Goal: Ask a question: Seek information or help from site administrators or community

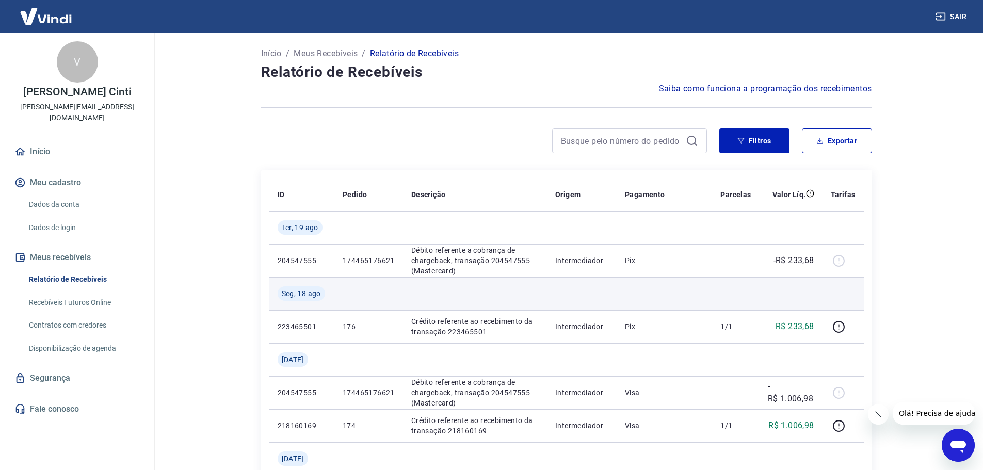
click at [451, 289] on td at bounding box center [475, 293] width 144 height 33
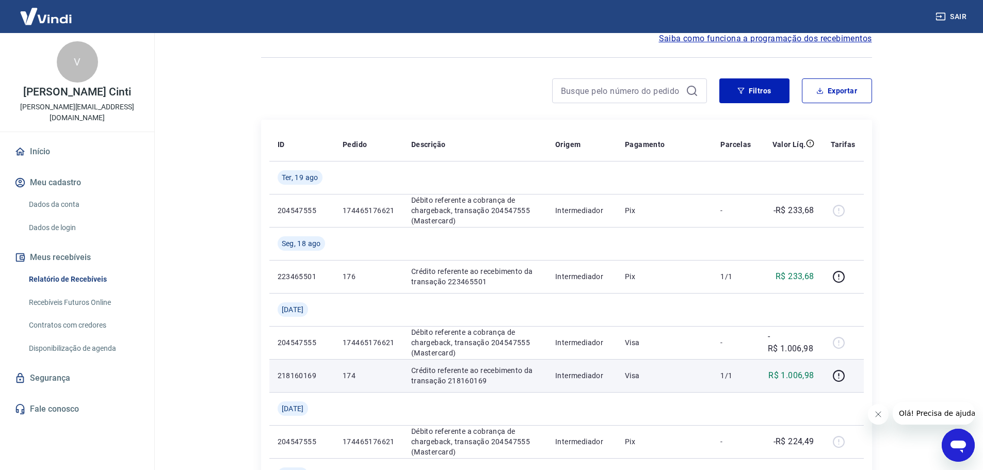
scroll to position [51, 0]
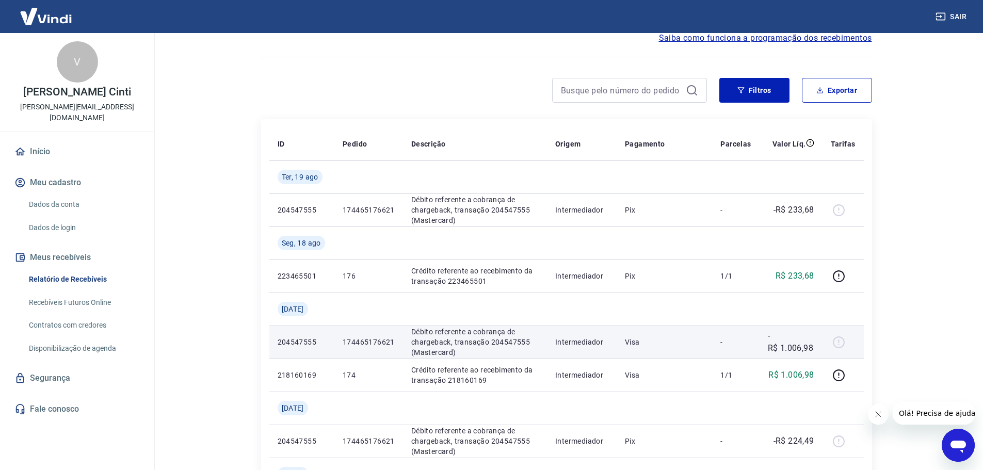
click at [388, 333] on td "174465176621" at bounding box center [369, 342] width 69 height 33
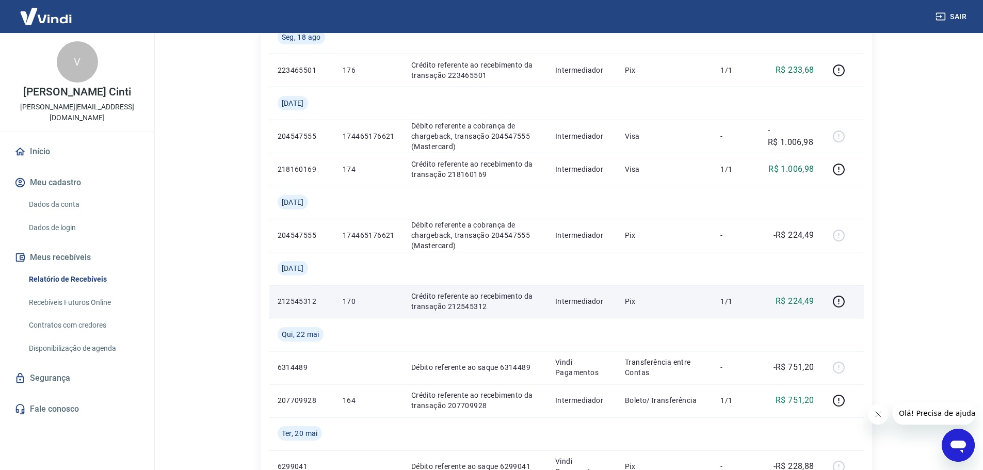
scroll to position [257, 0]
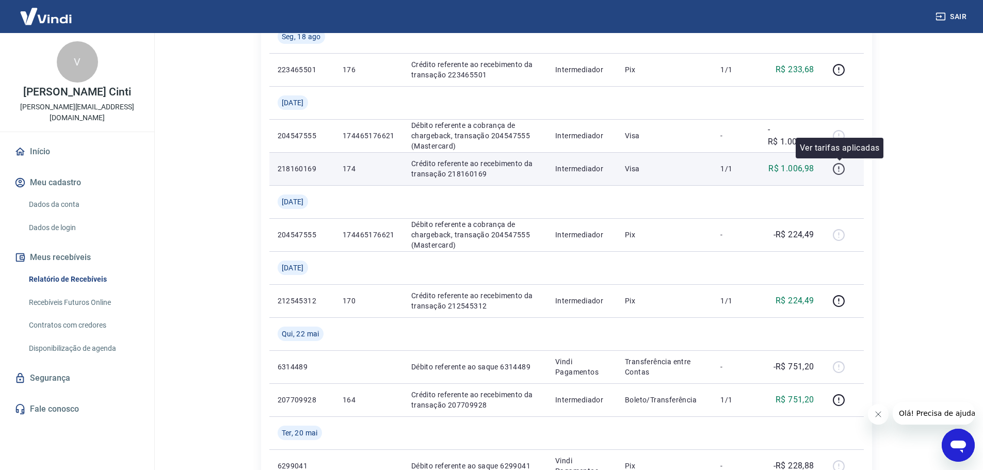
click at [839, 167] on icon "button" at bounding box center [839, 169] width 13 height 13
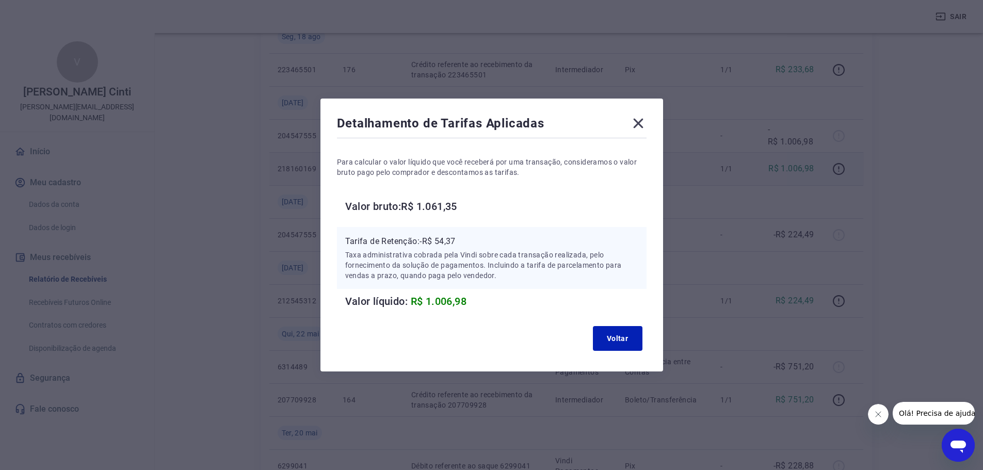
click at [636, 122] on icon at bounding box center [638, 123] width 17 height 17
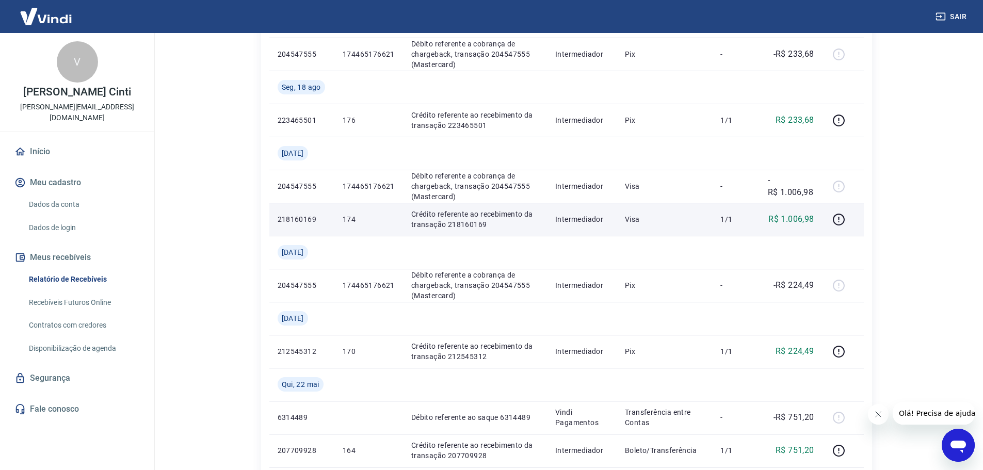
scroll to position [206, 0]
click at [498, 216] on p "Crédito referente ao recebimento da transação 218160169" at bounding box center [475, 220] width 128 height 21
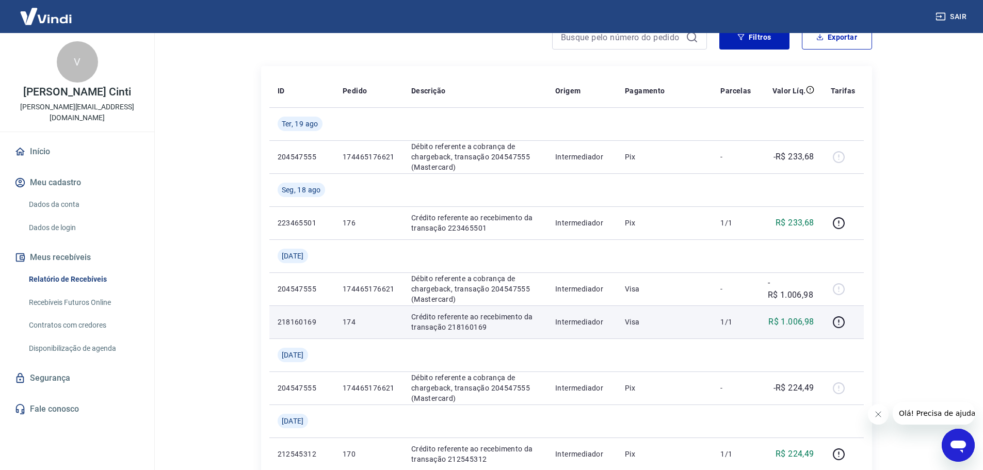
scroll to position [103, 0]
click at [426, 316] on p "Crédito referente ao recebimento da transação 218160169" at bounding box center [475, 322] width 128 height 21
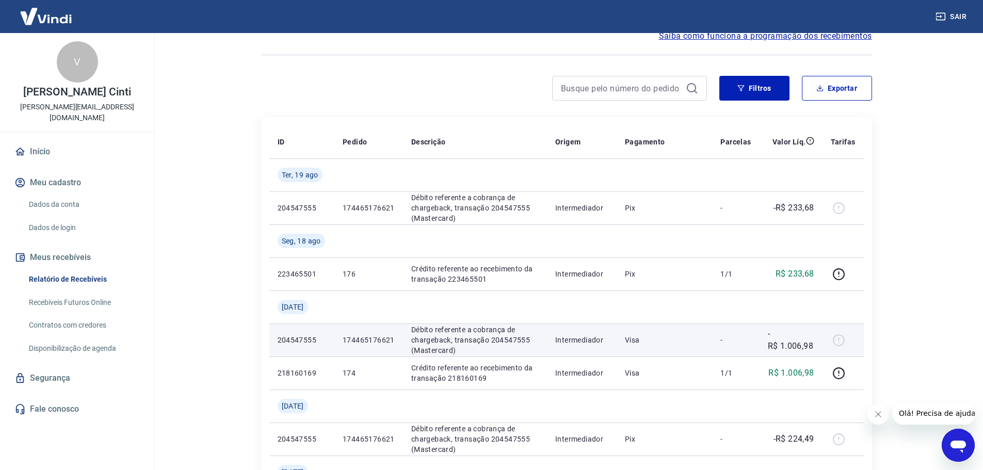
scroll to position [52, 0]
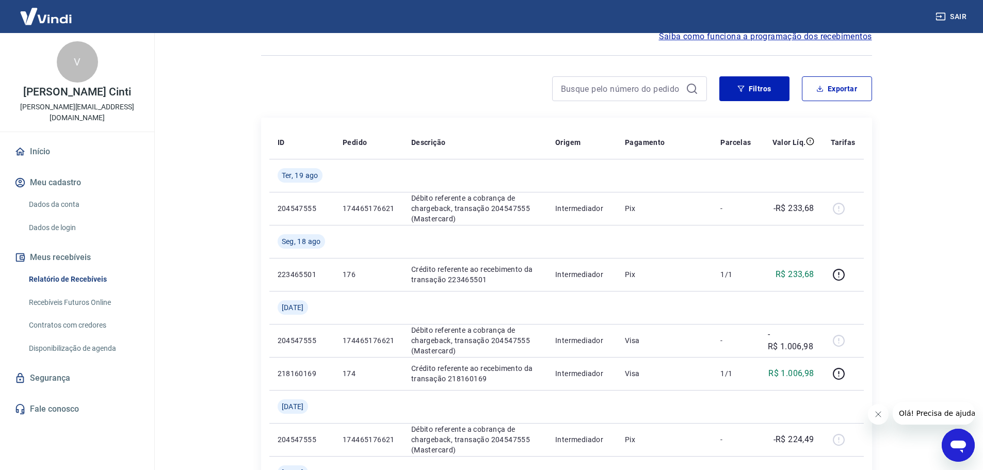
click at [954, 448] on icon "Abrir janela de mensagens" at bounding box center [958, 447] width 15 height 12
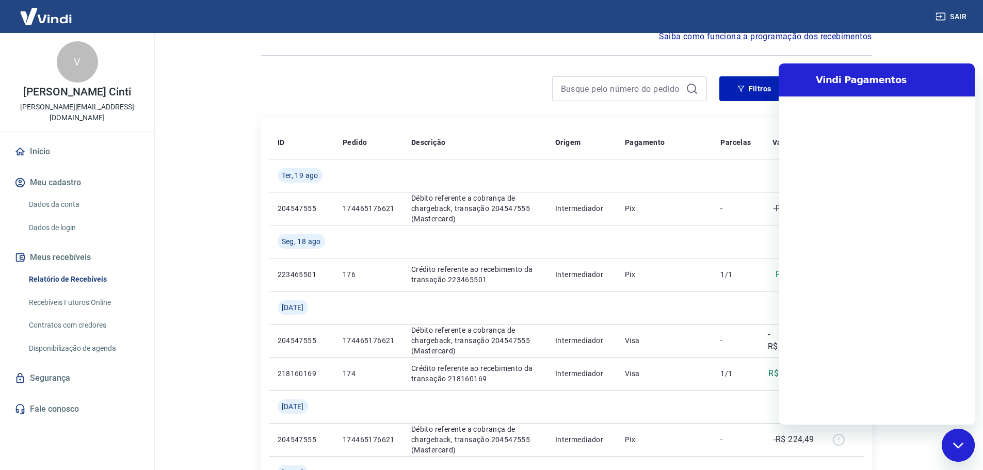
scroll to position [0, 0]
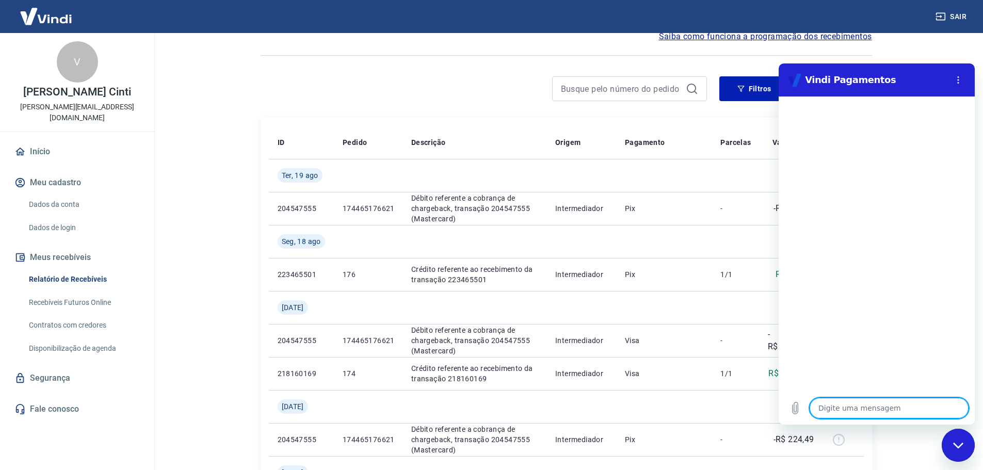
click at [851, 414] on textarea at bounding box center [889, 408] width 159 height 21
type textarea "o"
type textarea "x"
type textarea "ol"
type textarea "x"
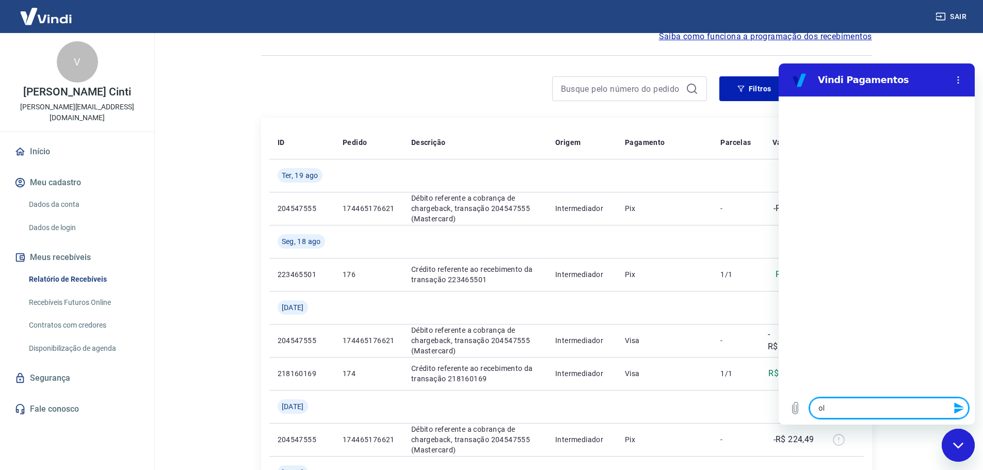
type textarea "olá"
type textarea "x"
type textarea "olá"
type textarea "x"
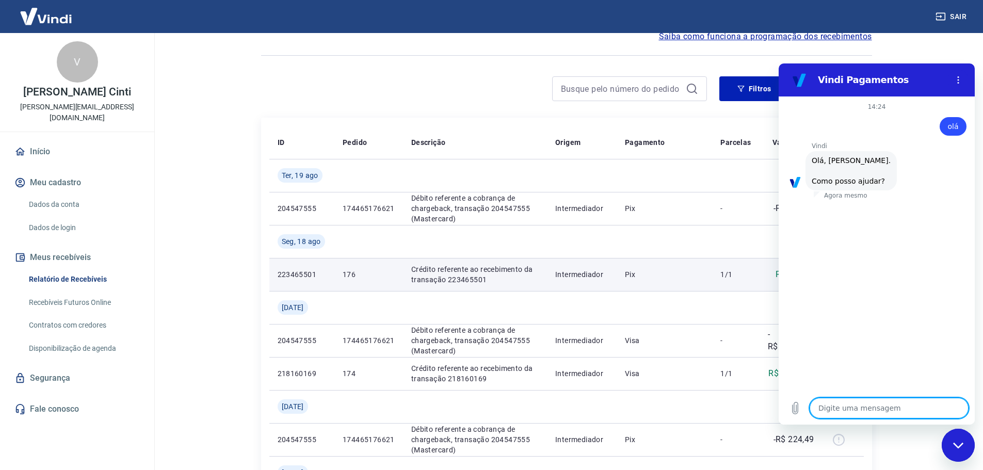
scroll to position [24, 0]
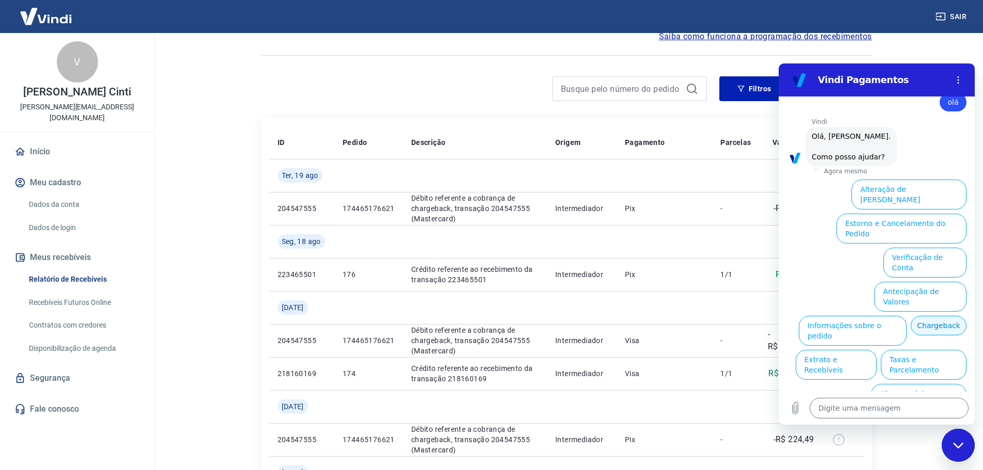
click at [911, 316] on button "Chargeback" at bounding box center [939, 326] width 56 height 20
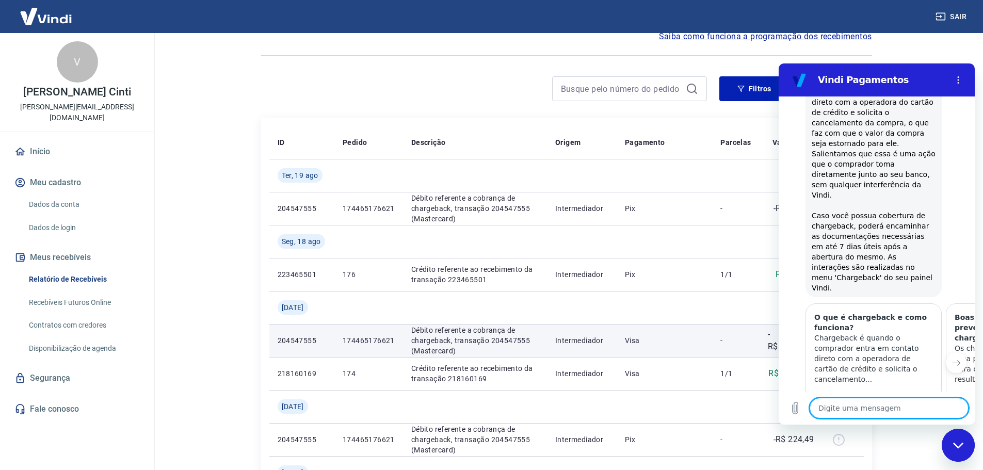
type textarea "x"
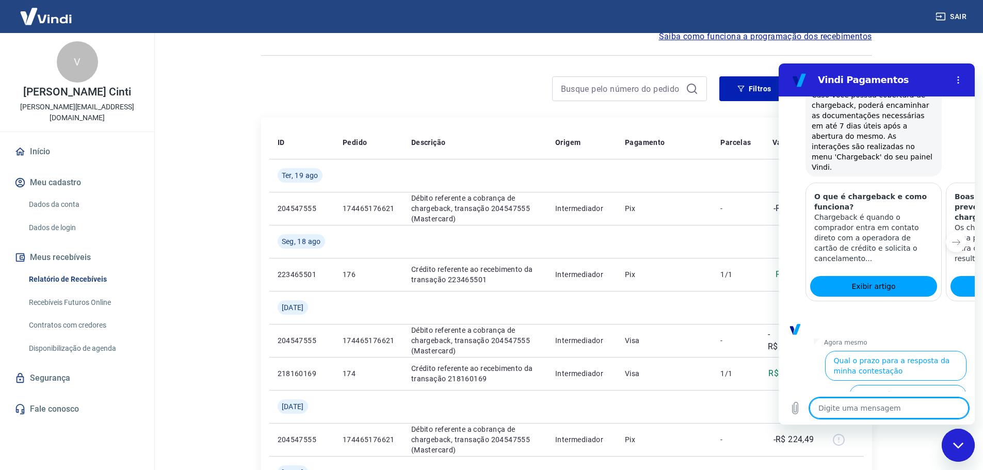
scroll to position [280, 0]
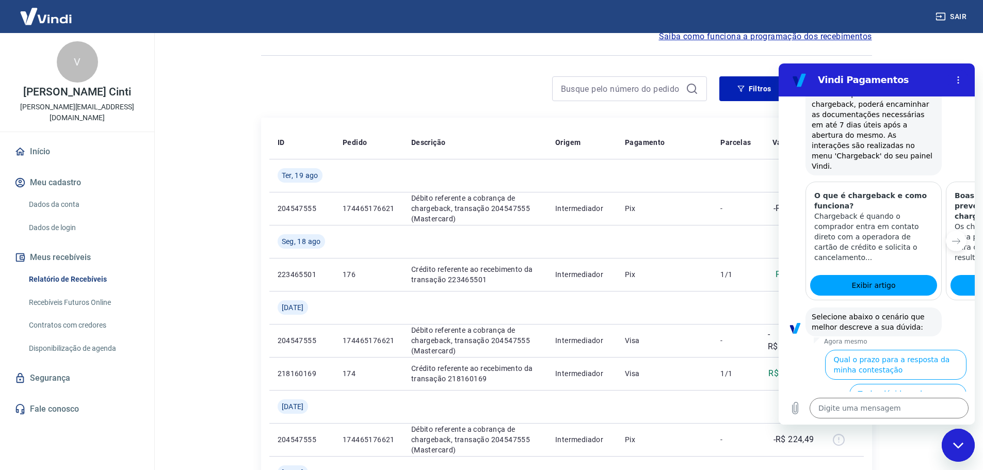
click at [918, 312] on span "Selecione abaixo o cenário que melhor descreve a sua dúvida:" at bounding box center [874, 322] width 124 height 21
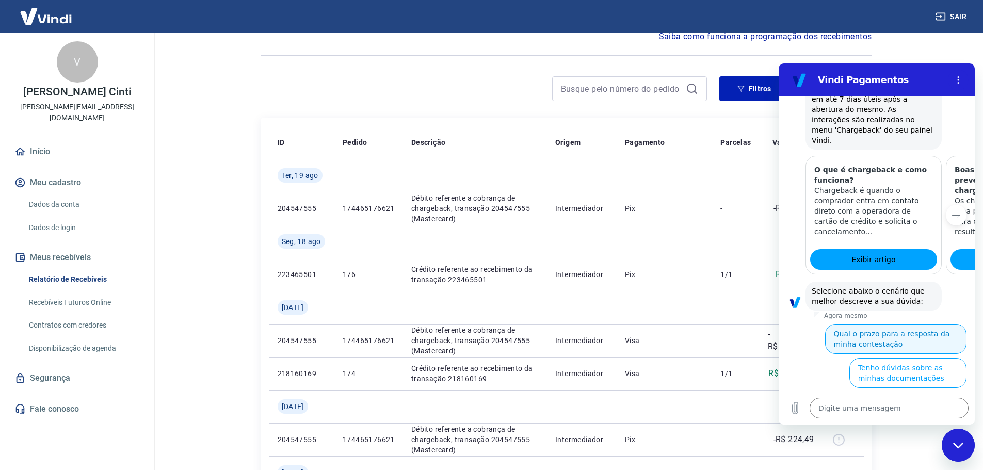
scroll to position [332, 0]
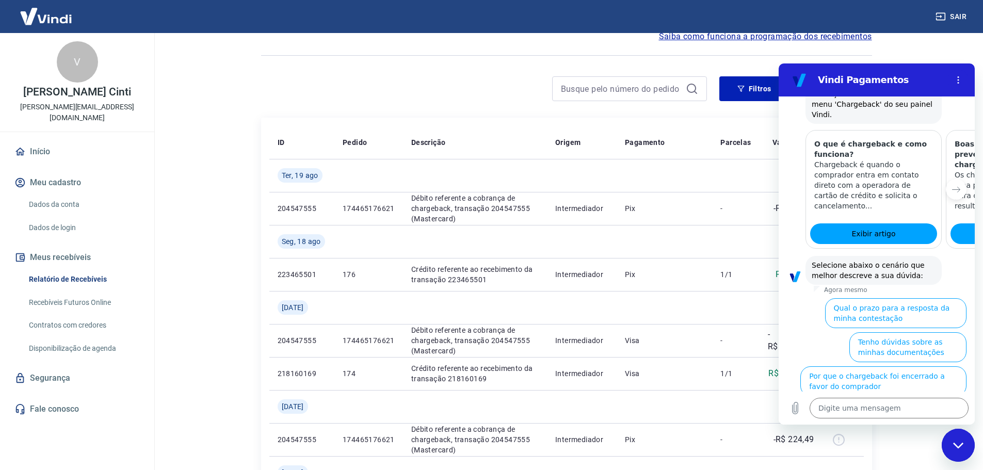
click at [807, 307] on ul "Qual o prazo para a resposta da minha contestação Tenho dúvidas sobre as minhas…" at bounding box center [877, 362] width 180 height 136
click at [803, 314] on ul "Qual o prazo para a resposta da minha contestação Tenho dúvidas sobre as minhas…" at bounding box center [877, 362] width 180 height 136
click at [861, 400] on textarea at bounding box center [889, 408] width 159 height 21
click at [853, 404] on textarea at bounding box center [889, 408] width 159 height 21
click at [614, 51] on div at bounding box center [566, 55] width 611 height 25
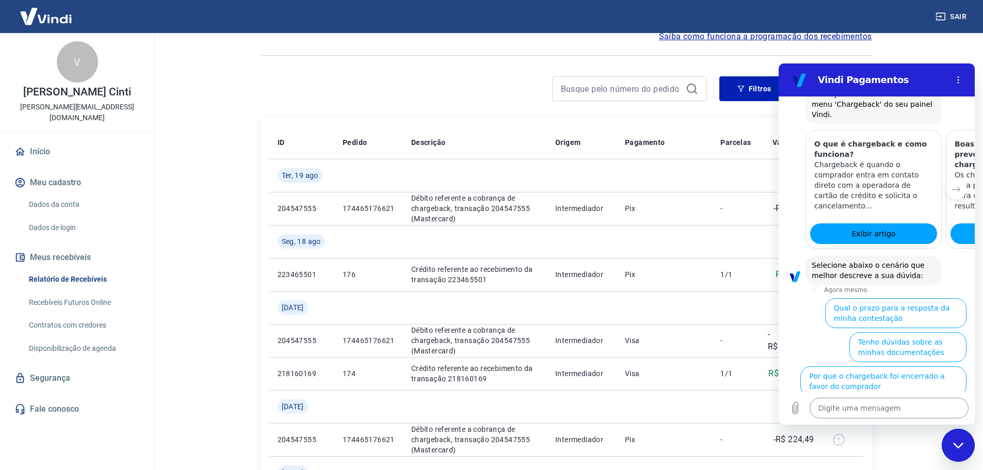
scroll to position [53, 0]
click at [859, 406] on textarea at bounding box center [889, 408] width 159 height 21
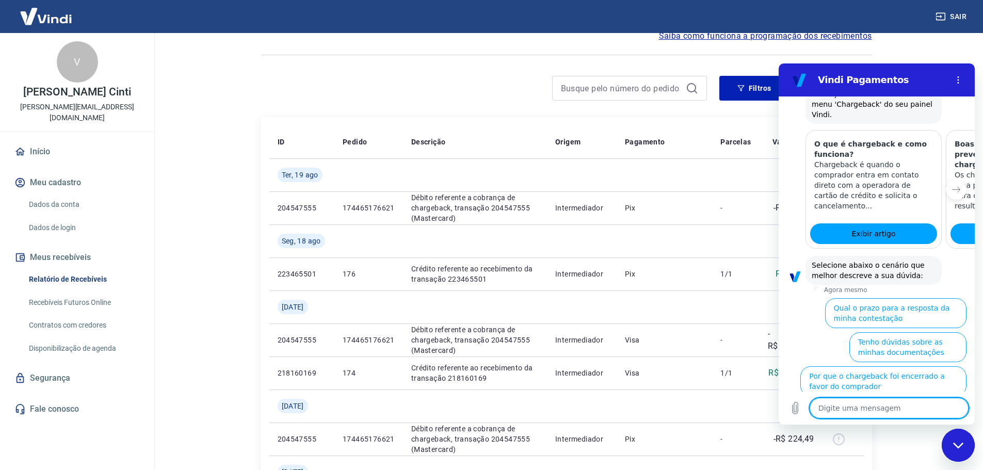
type textarea "o"
type textarea "x"
type textarea "ol"
type textarea "x"
type textarea "ola"
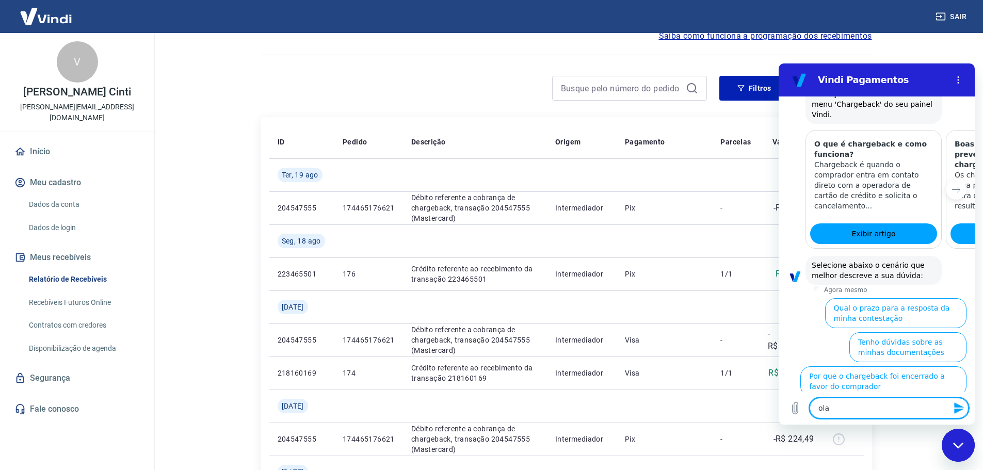
type textarea "x"
click at [169, 256] on main "Início / Meus Recebíveis / Relatório de Recebíveis Relatório de Recebíveis Saib…" at bounding box center [567, 198] width 834 height 437
click at [947, 53] on main "Início / Meus Recebíveis / Relatório de Recebíveis Relatório de Recebíveis Saib…" at bounding box center [567, 198] width 834 height 437
click at [918, 52] on main "Início / Meus Recebíveis / Relatório de Recebíveis Relatório de Recebíveis Saib…" at bounding box center [567, 198] width 834 height 437
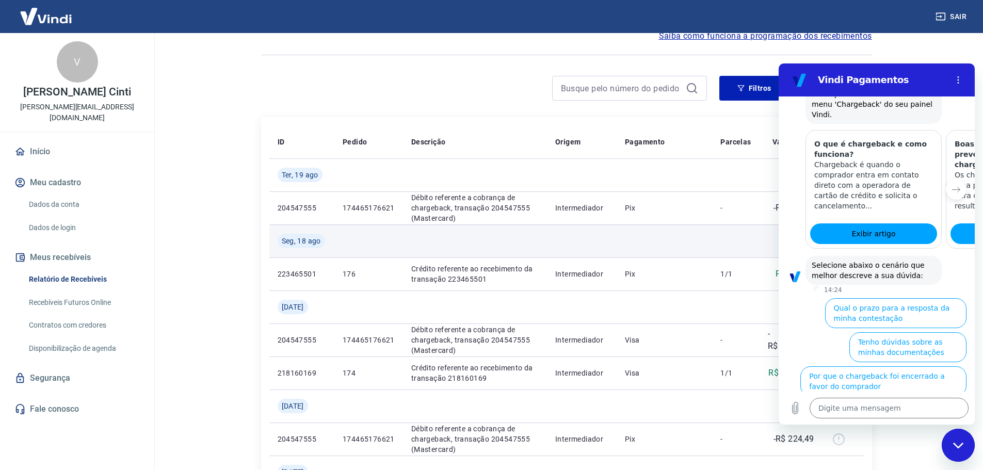
click at [415, 243] on td at bounding box center [475, 241] width 144 height 33
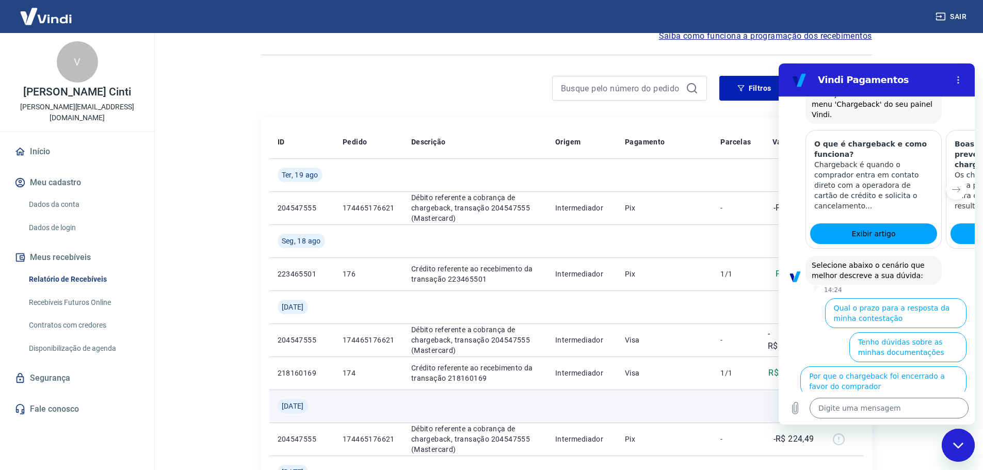
click at [621, 398] on td at bounding box center [665, 406] width 96 height 33
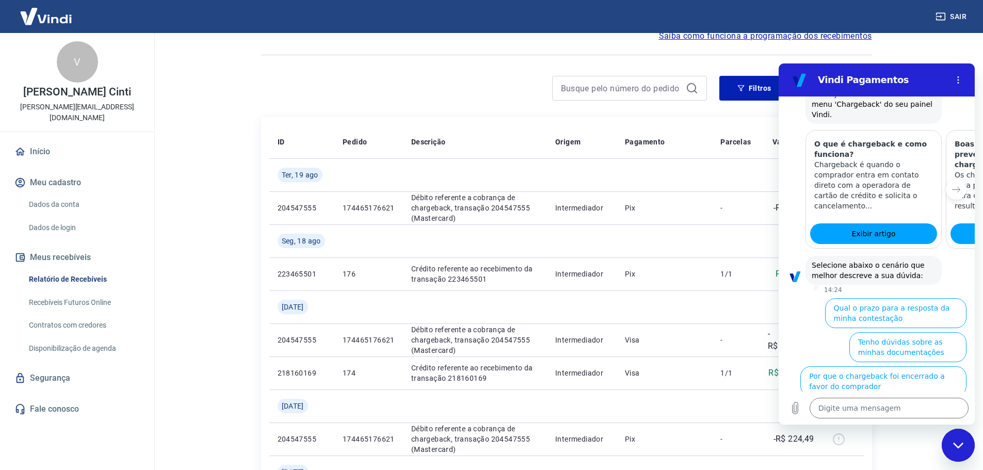
click at [907, 418] on html "Sair V Valeria Bonito Cinti valeria@sladata.com.br Início Meu cadastro Dados da…" at bounding box center [491, 182] width 983 height 470
click at [953, 443] on div "Fechar janela de mensagens" at bounding box center [958, 445] width 31 height 31
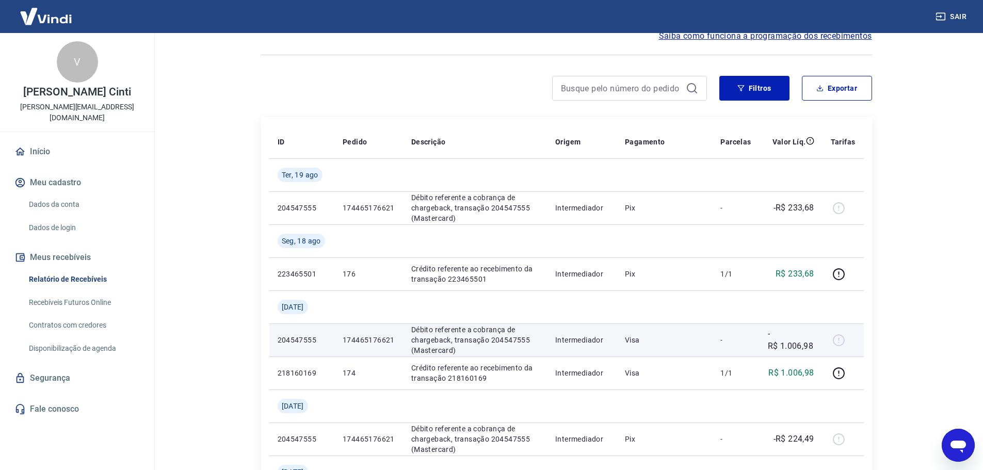
click at [568, 336] on p "Intermediador" at bounding box center [582, 340] width 53 height 10
drag, startPoint x: 424, startPoint y: 332, endPoint x: 469, endPoint y: 343, distance: 46.2
click at [469, 343] on p "Débito referente a cobrança de chargeback, transação 204547555 (Mastercard)" at bounding box center [475, 340] width 128 height 31
click at [485, 344] on p "Débito referente a cobrança de chargeback, transação 204547555 (Mastercard)" at bounding box center [475, 340] width 128 height 31
click at [516, 341] on p "Débito referente a cobrança de chargeback, transação 204547555 (Mastercard)" at bounding box center [475, 340] width 128 height 31
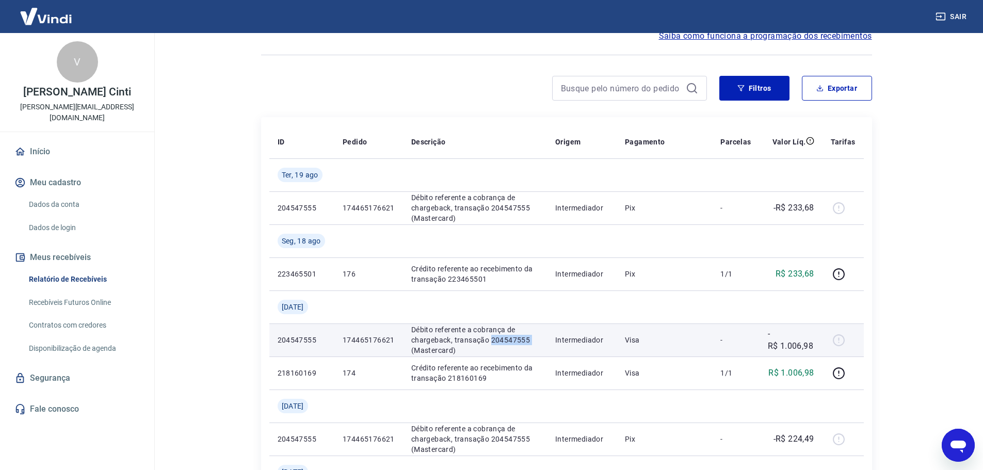
click at [516, 341] on p "Débito referente a cobrança de chargeback, transação 204547555 (Mastercard)" at bounding box center [475, 340] width 128 height 31
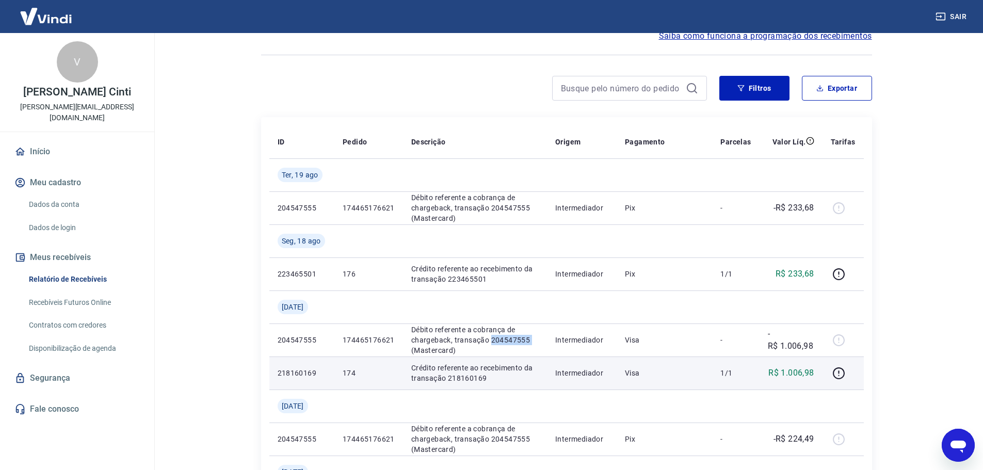
copy p "204547555"
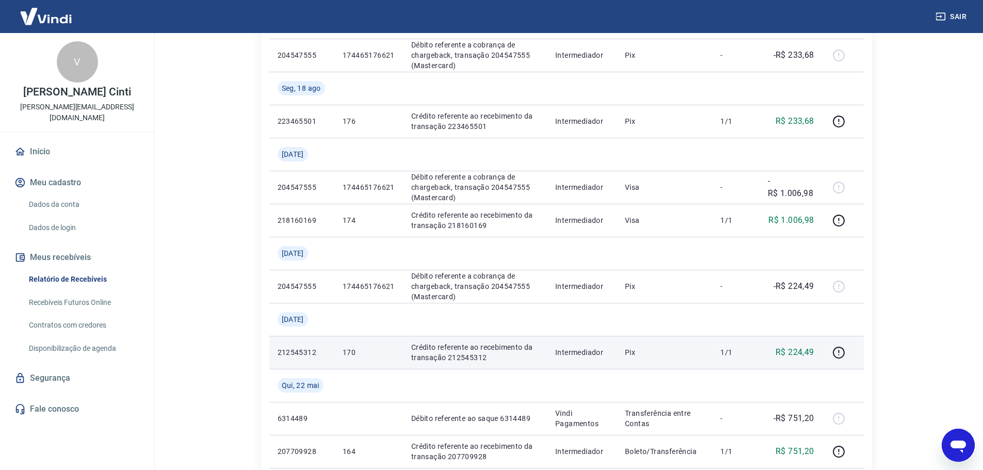
scroll to position [208, 0]
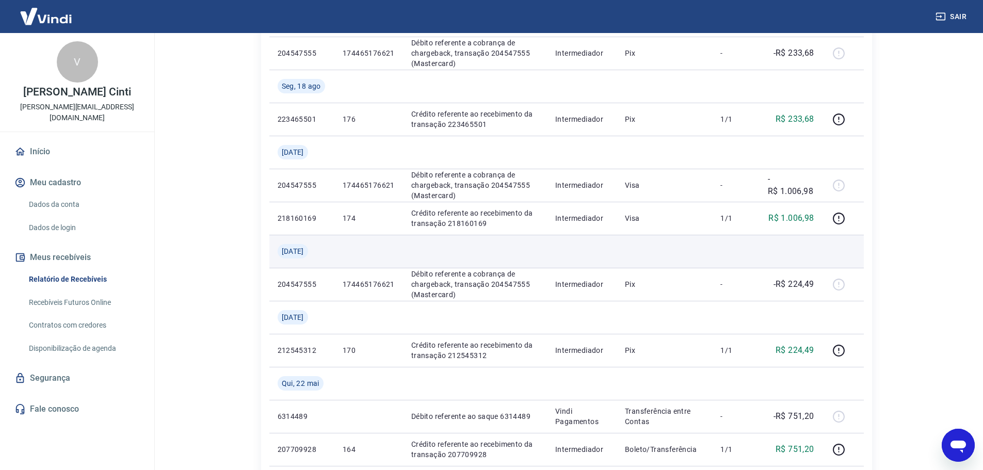
click at [416, 251] on td at bounding box center [475, 251] width 144 height 33
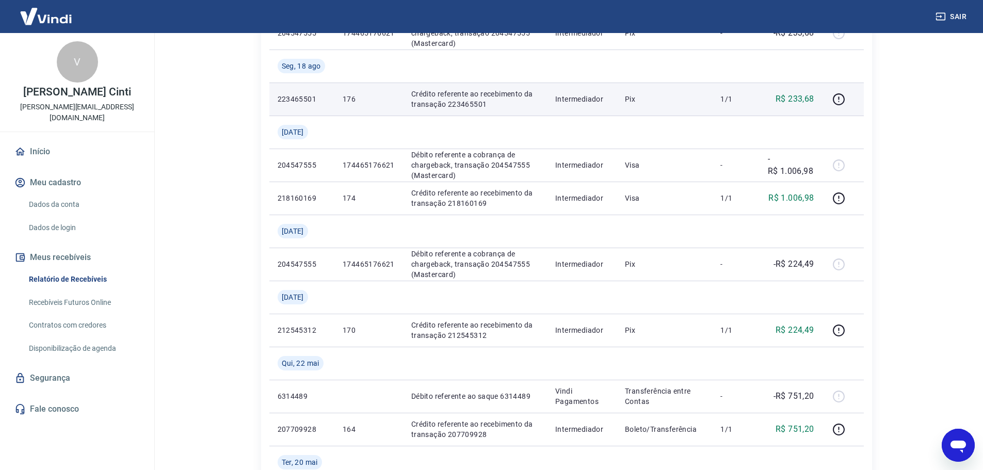
scroll to position [260, 0]
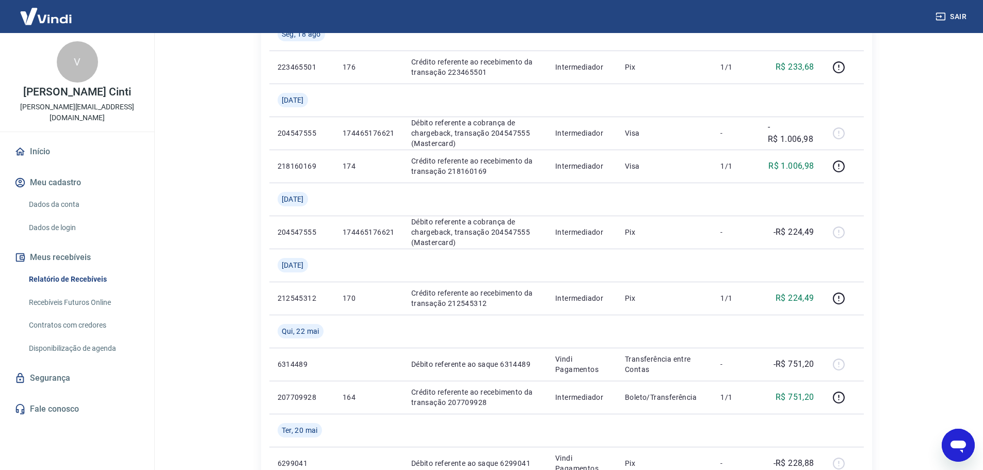
click at [961, 457] on div "Abrir janela de mensagens" at bounding box center [958, 445] width 31 height 31
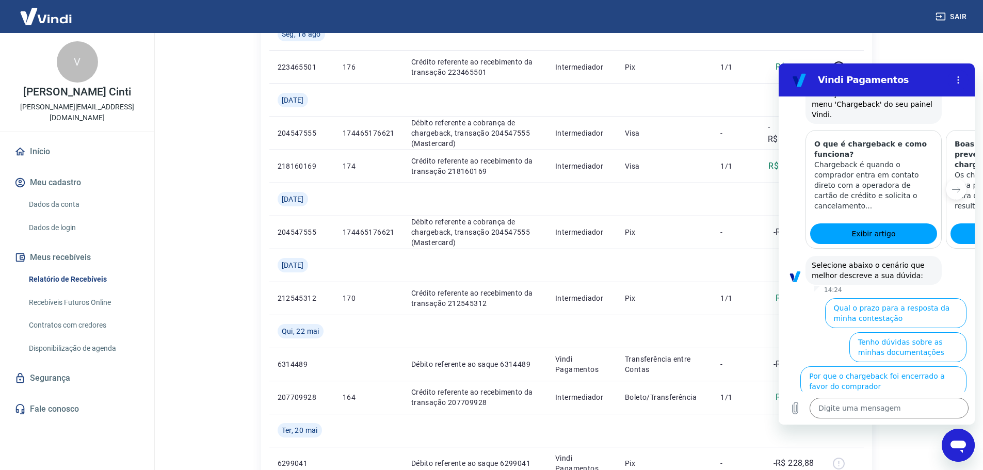
scroll to position [0, 0]
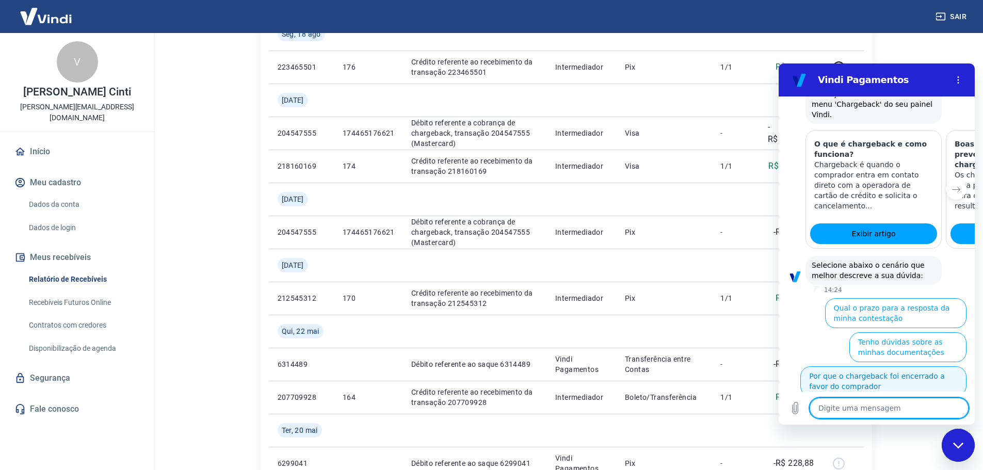
click at [811, 367] on button "Por que o chargeback foi encerrado a favor do comprador" at bounding box center [884, 382] width 166 height 30
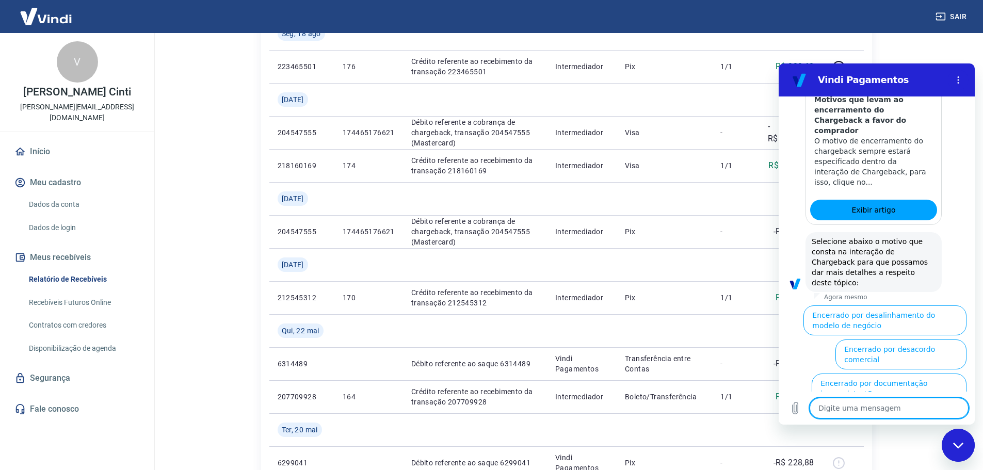
scroll to position [261, 0]
click at [887, 410] on textarea at bounding box center [889, 408] width 159 height 21
click at [905, 416] on textarea at bounding box center [889, 408] width 159 height 21
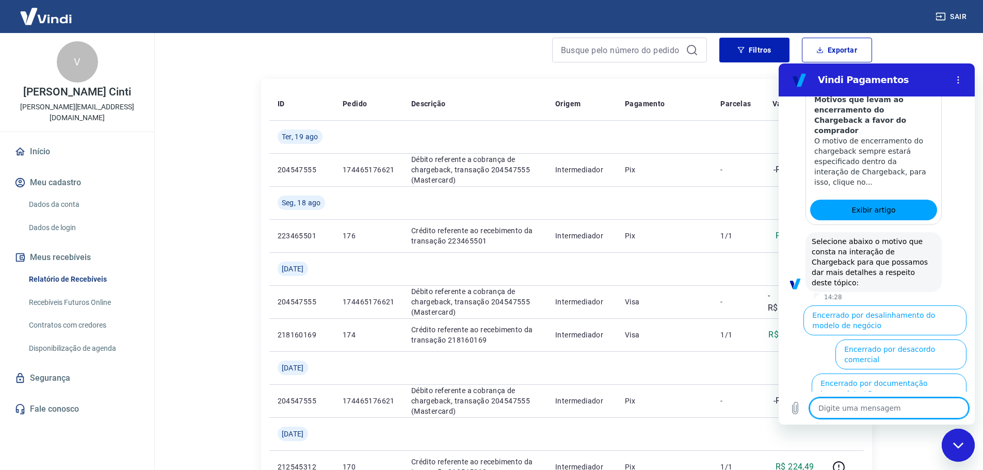
scroll to position [87, 0]
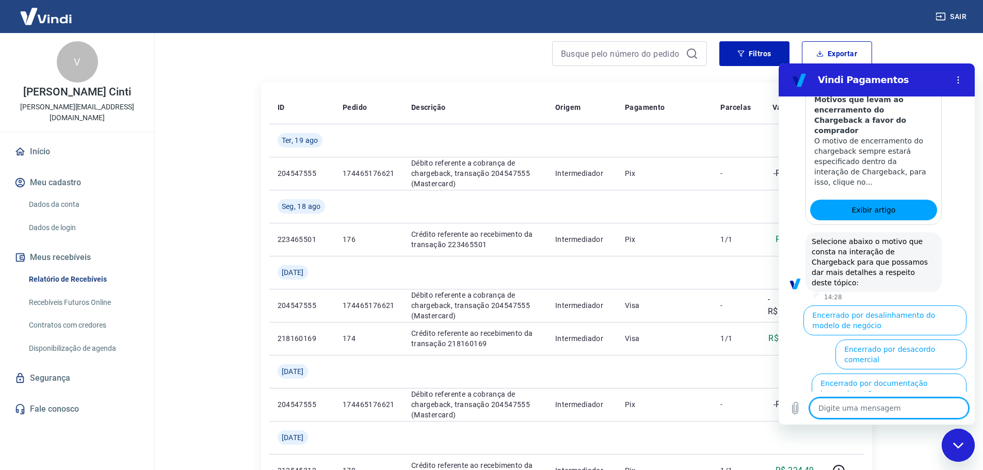
click at [956, 451] on div "Fechar janela de mensagens" at bounding box center [958, 445] width 31 height 31
type textarea "x"
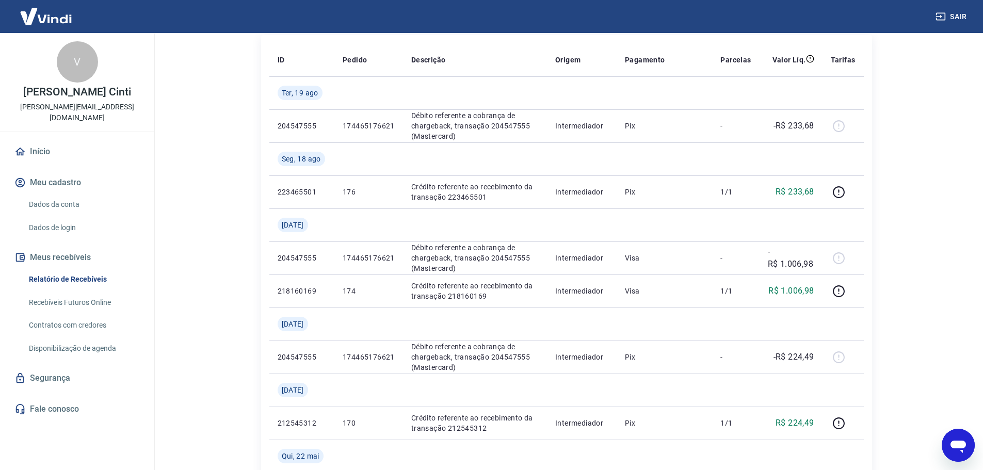
scroll to position [136, 0]
click at [904, 158] on main "Início / Meus Recebíveis / Relatório de Recebíveis Relatório de Recebíveis Saib…" at bounding box center [567, 115] width 834 height 437
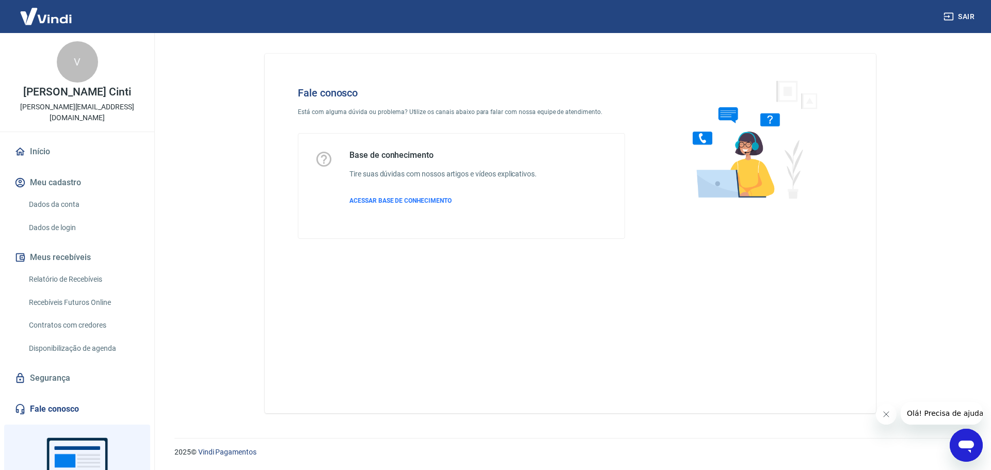
click at [488, 297] on div "Fale conosco Está com alguma dúvida ou problema? Utilize os canais abaixo para …" at bounding box center [570, 234] width 611 height 360
click at [677, 348] on div "Fale conosco Está com alguma dúvida ou problema? Utilize os canais abaixo para …" at bounding box center [570, 234] width 611 height 360
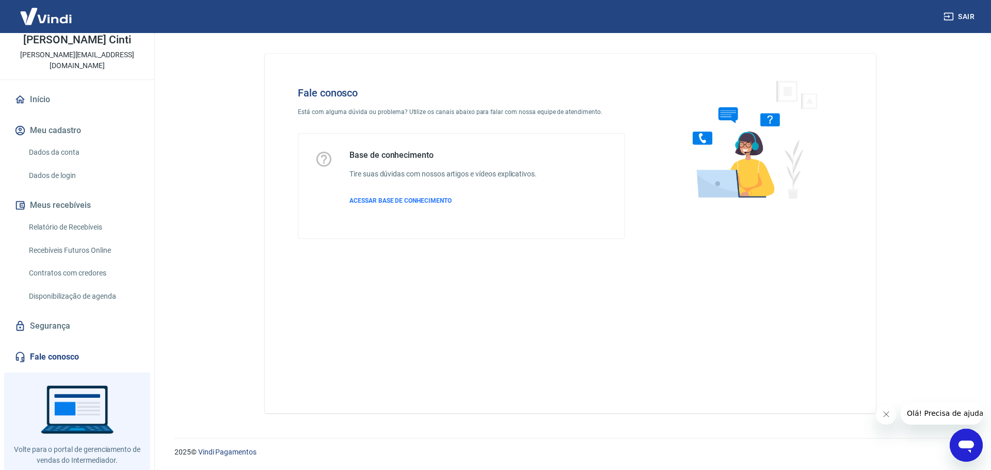
scroll to position [53, 0]
click at [64, 350] on link "Fale conosco" at bounding box center [77, 356] width 130 height 23
click at [438, 202] on span "ACESSAR BASE DE CONHECIMENTO" at bounding box center [401, 200] width 102 height 7
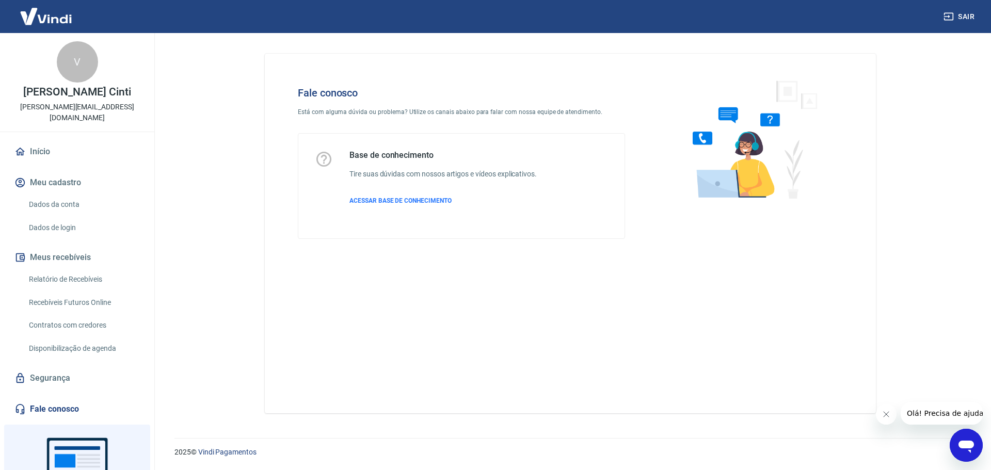
click at [505, 320] on div "Fale conosco Está com alguma dúvida ou problema? Utilize os canais abaixo para …" at bounding box center [570, 234] width 611 height 360
click at [559, 103] on div "Fale conosco Está com alguma dúvida ou problema? Utilize os canais abaixo para …" at bounding box center [461, 162] width 360 height 185
click at [811, 260] on div "Fale conosco Está com alguma dúvida ou problema? Utilize os canais abaixo para …" at bounding box center [570, 234] width 611 height 360
click at [889, 416] on icon "Fechar mensagem da empresa" at bounding box center [886, 414] width 8 height 8
click at [972, 444] on icon "Abrir janela de mensagens" at bounding box center [966, 447] width 15 height 12
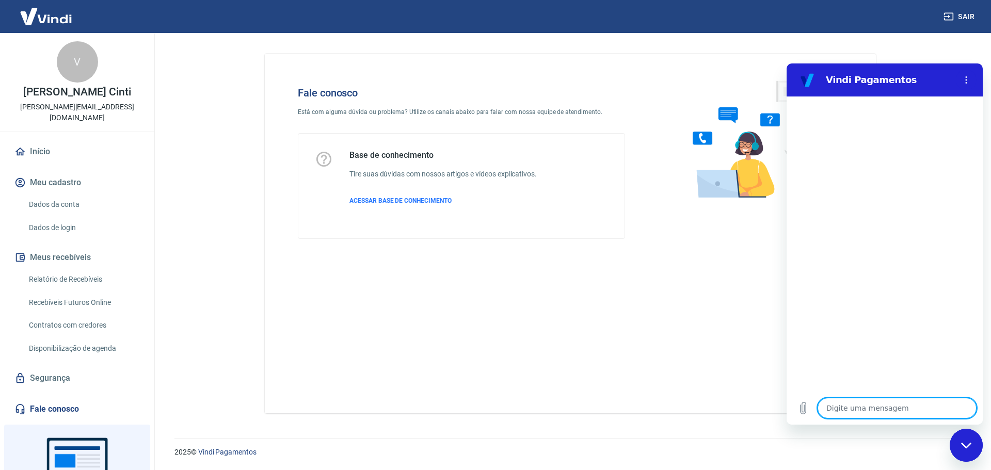
click at [654, 426] on div "2025 © Vindi Pagamentos" at bounding box center [570, 448] width 817 height 44
